Goal: Information Seeking & Learning: Learn about a topic

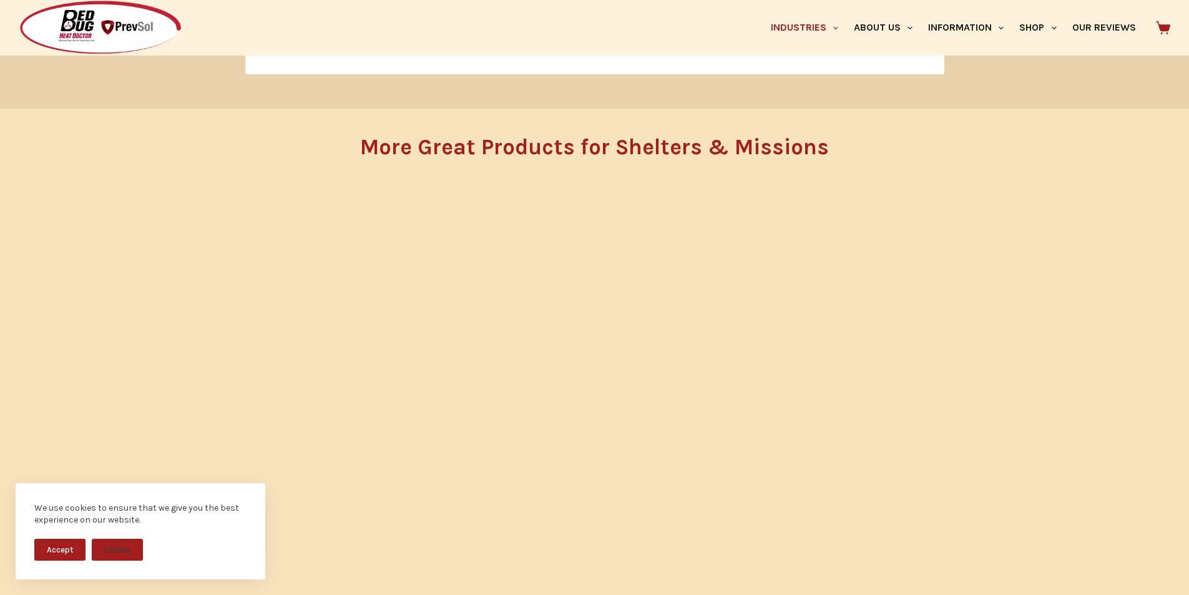
scroll to position [2723, 0]
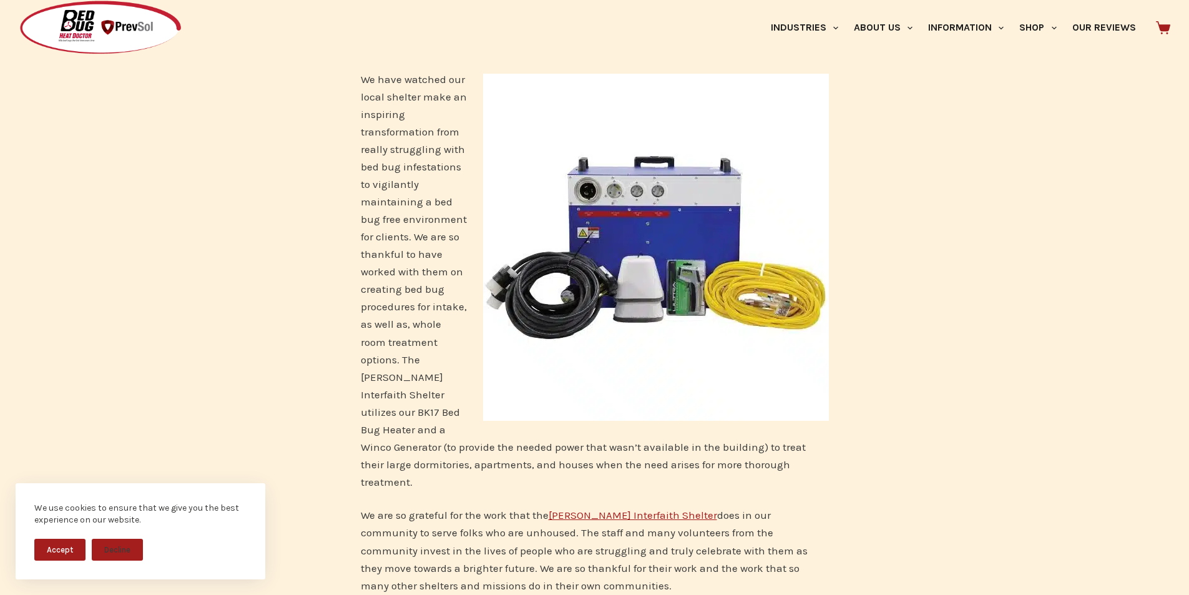
scroll to position [3210, 0]
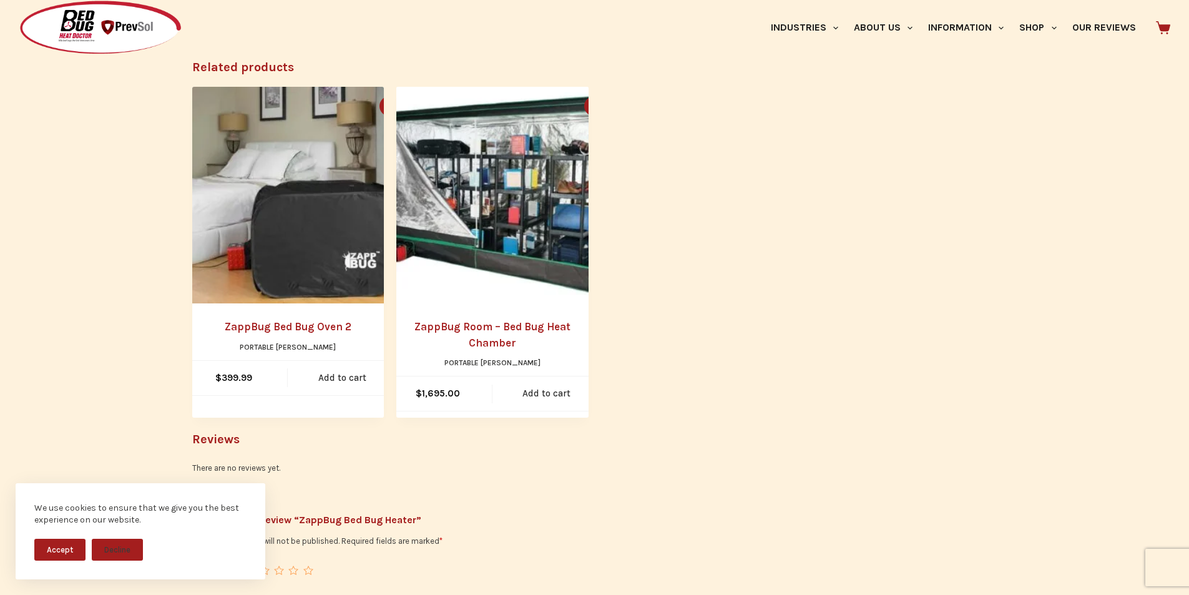
scroll to position [824, 0]
